Goal: Task Accomplishment & Management: Manage account settings

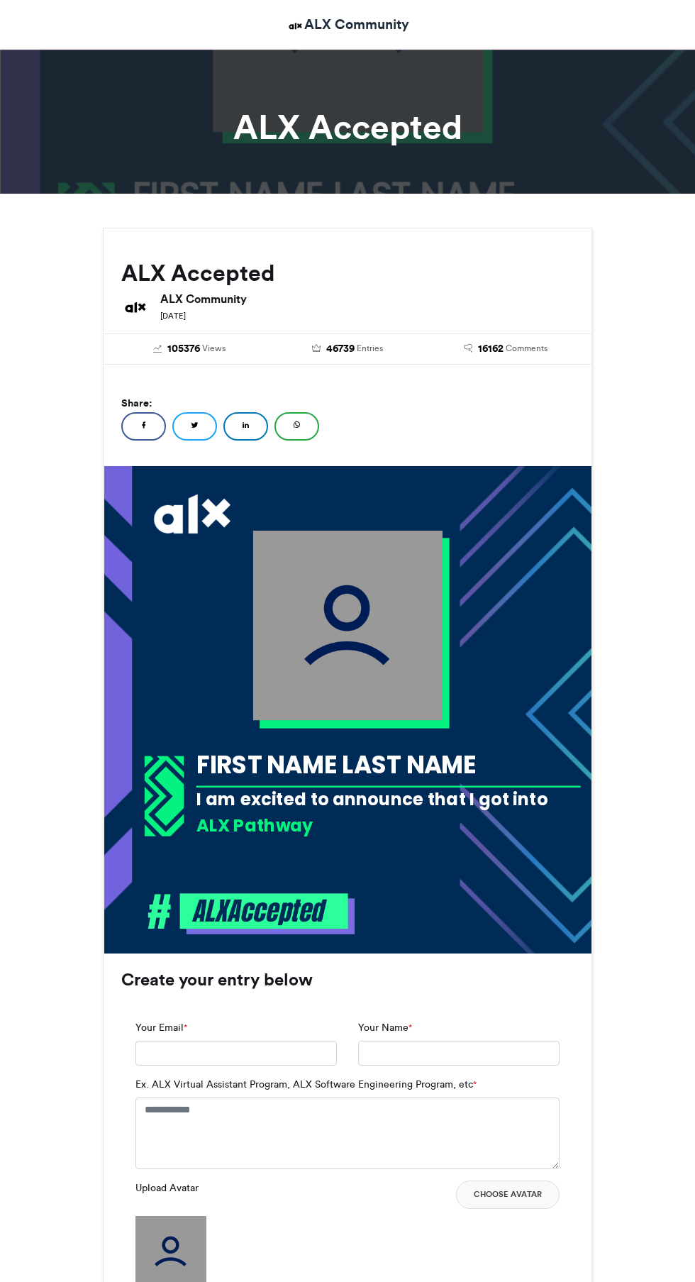
scroll to position [306, 0]
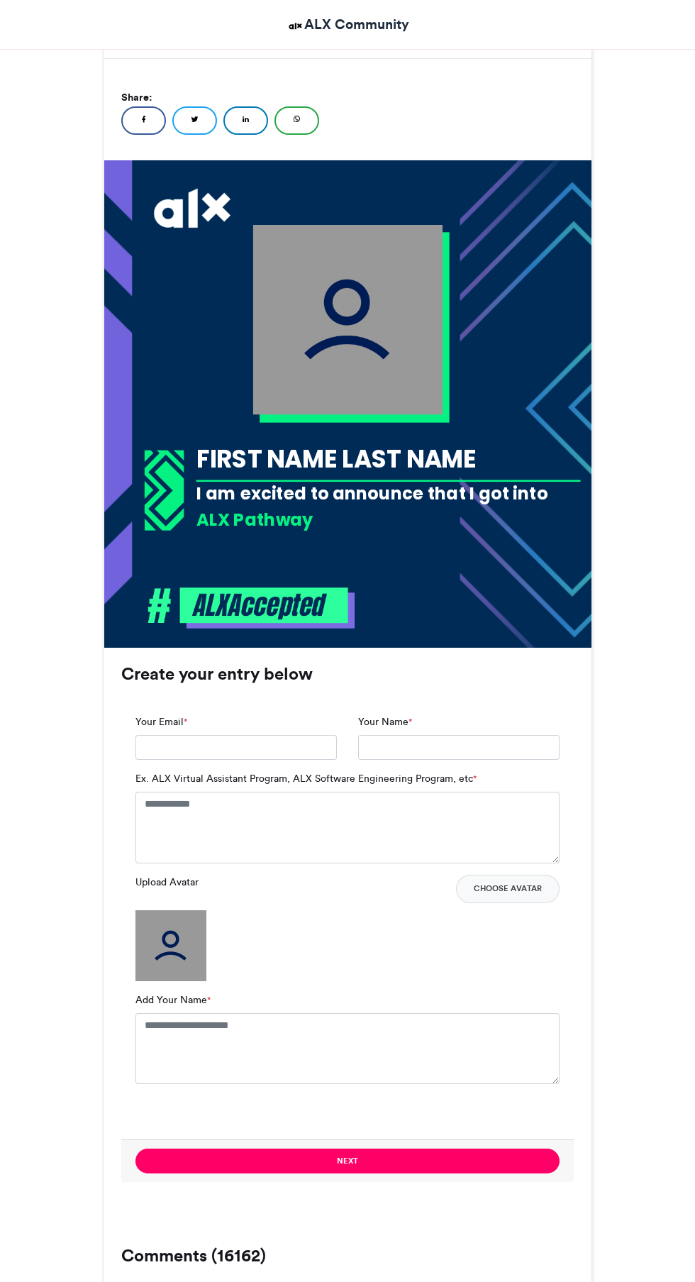
click at [167, 941] on img at bounding box center [170, 945] width 71 height 71
click at [541, 881] on button "Choose Avatar" at bounding box center [508, 888] width 104 height 28
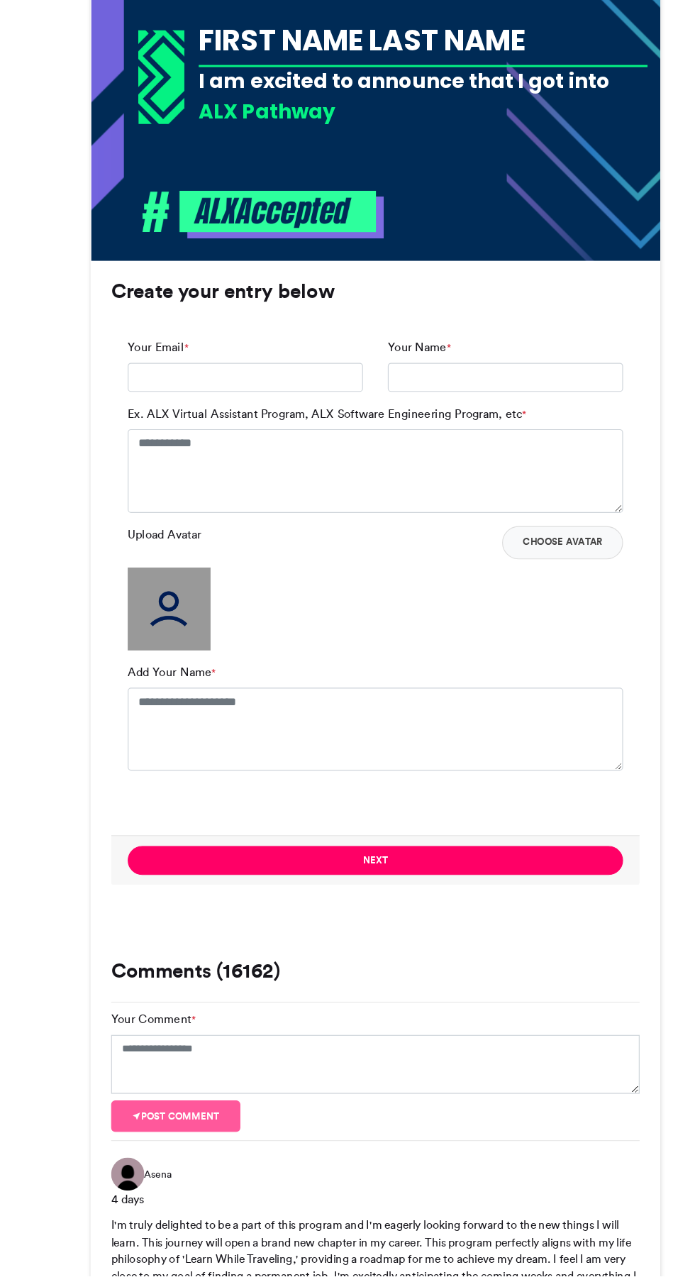
scroll to position [551, 0]
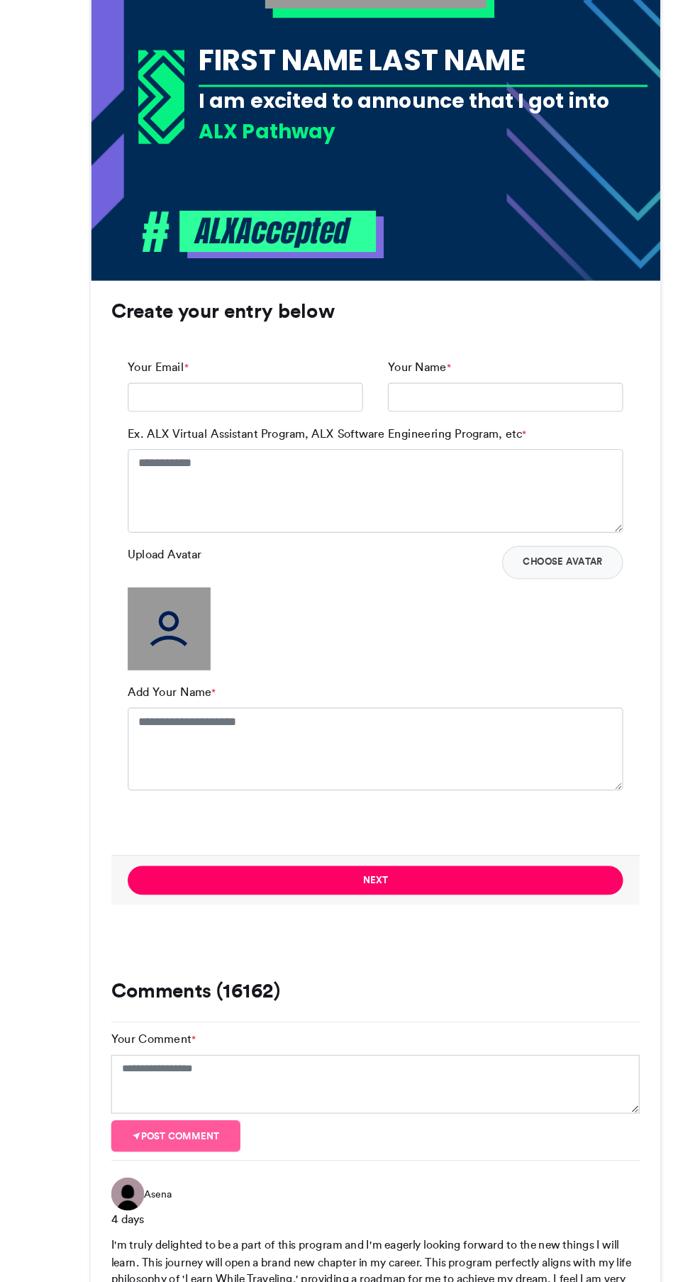
click at [523, 642] on button "Choose Avatar" at bounding box center [508, 643] width 104 height 28
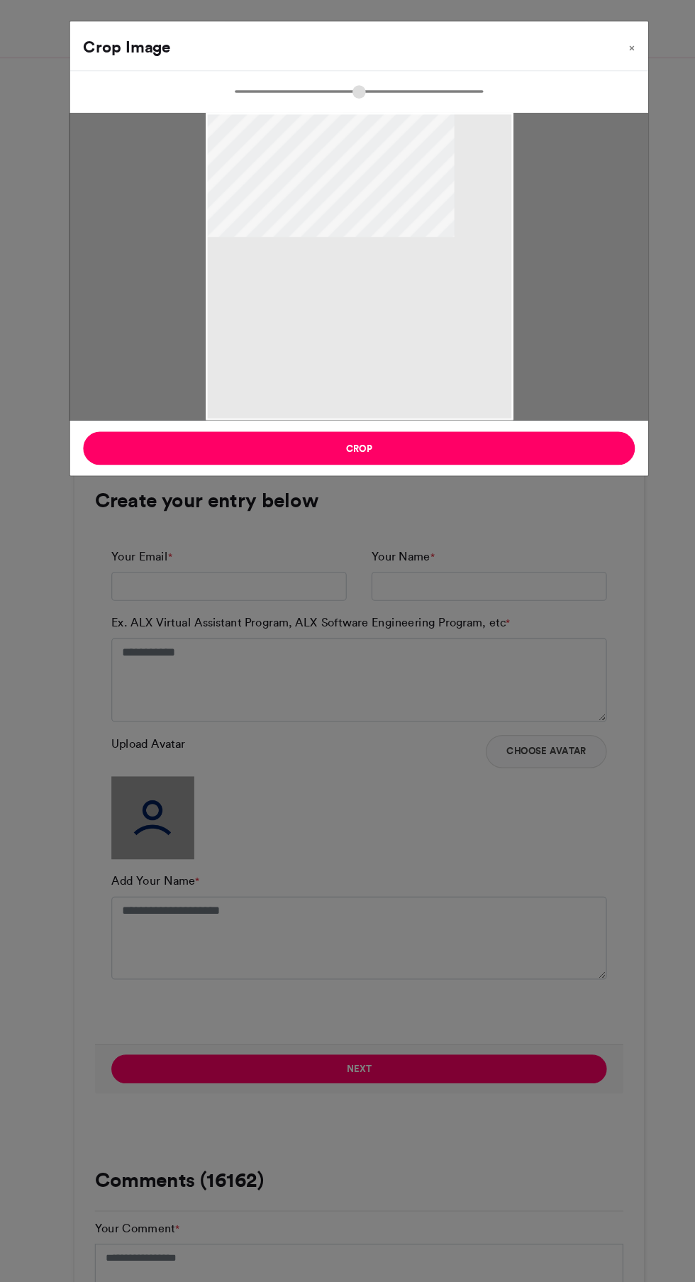
click at [394, 273] on div at bounding box center [347, 227] width 263 height 263
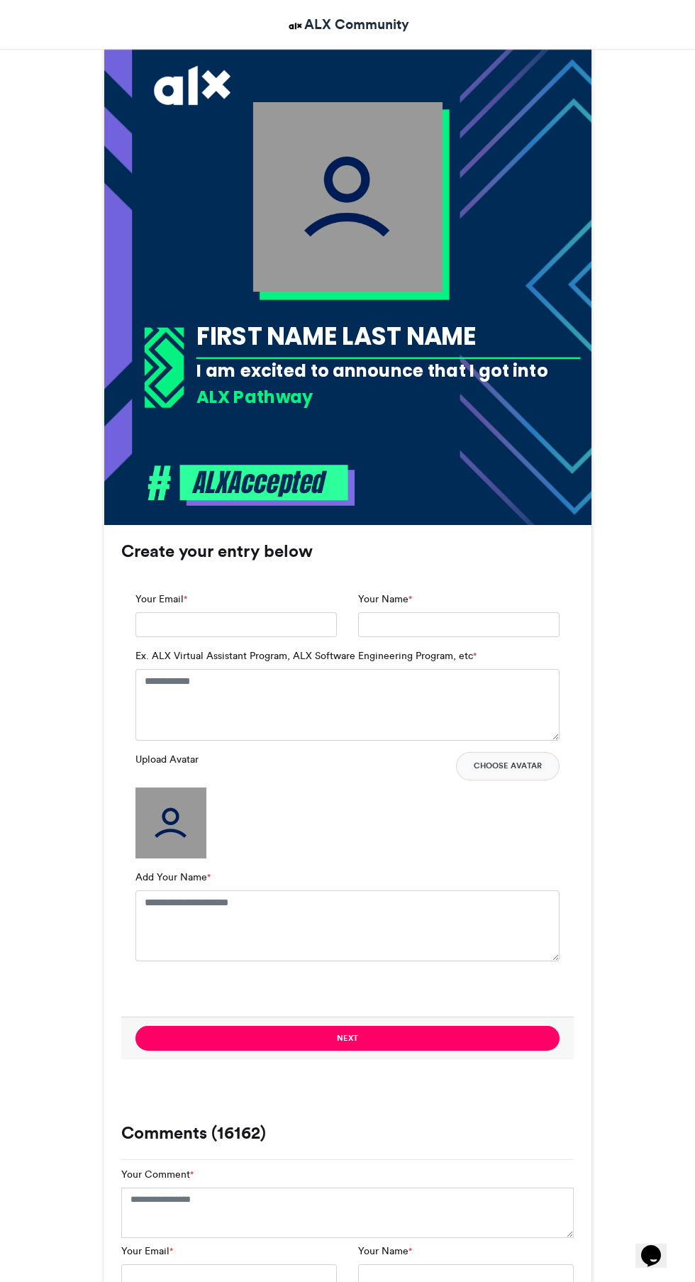
click at [527, 764] on button "Choose Avatar" at bounding box center [508, 766] width 104 height 28
